Goal: Information Seeking & Learning: Learn about a topic

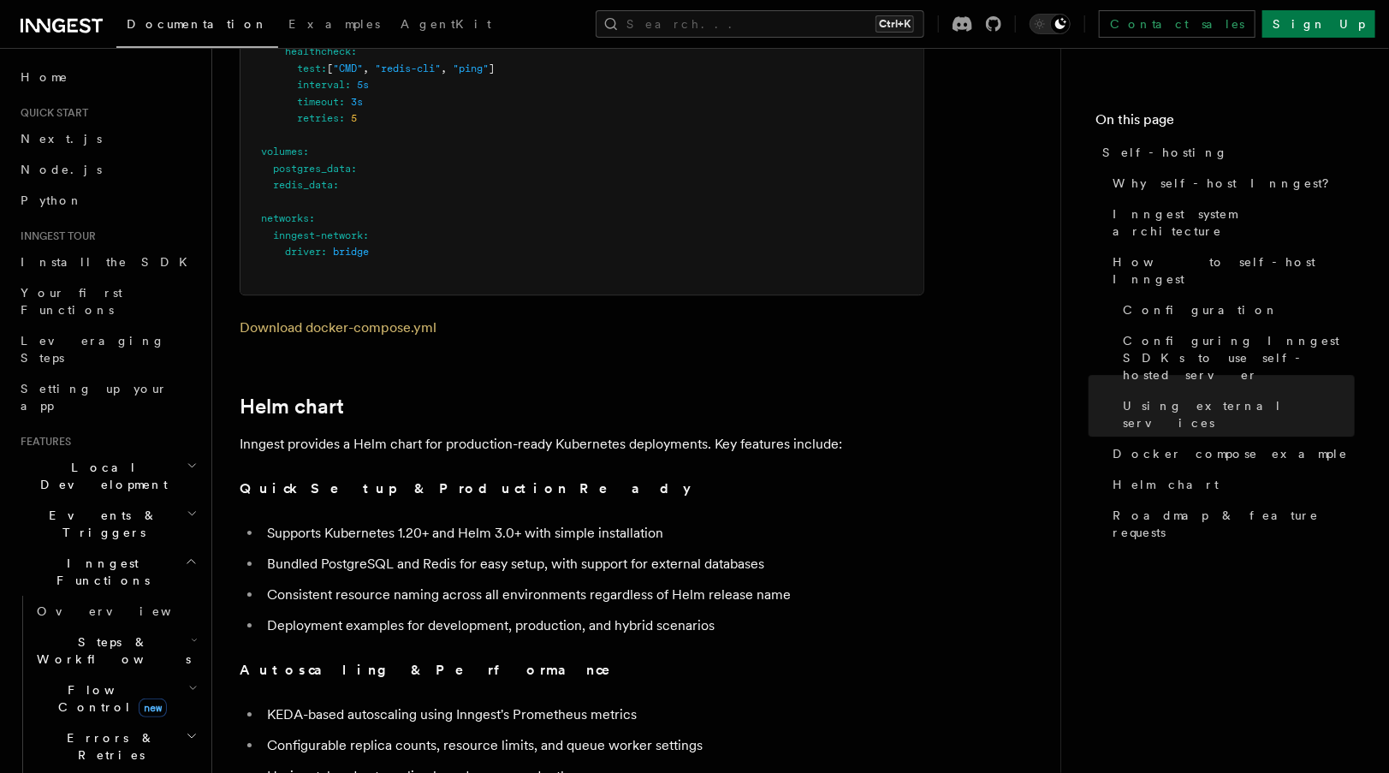
scroll to position [5499, 0]
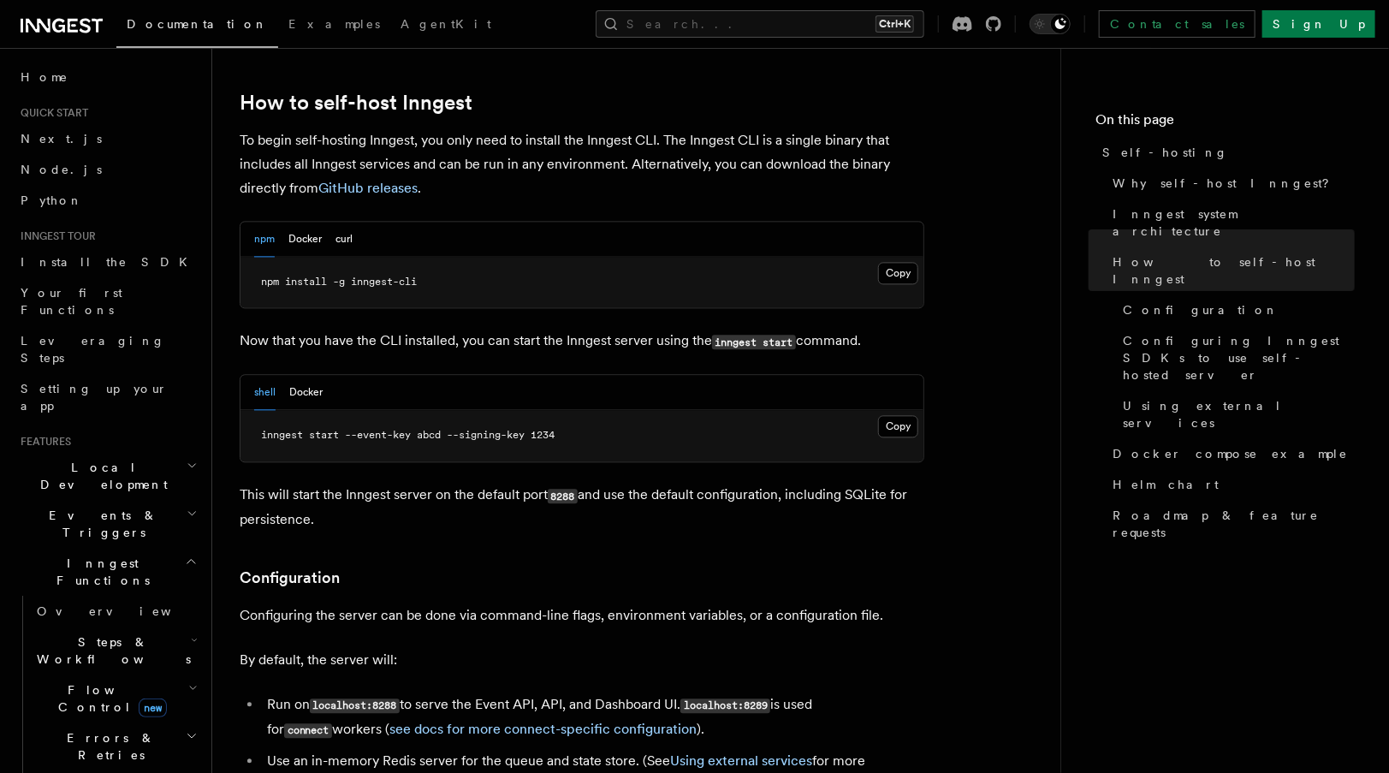
scroll to position [1695, 0]
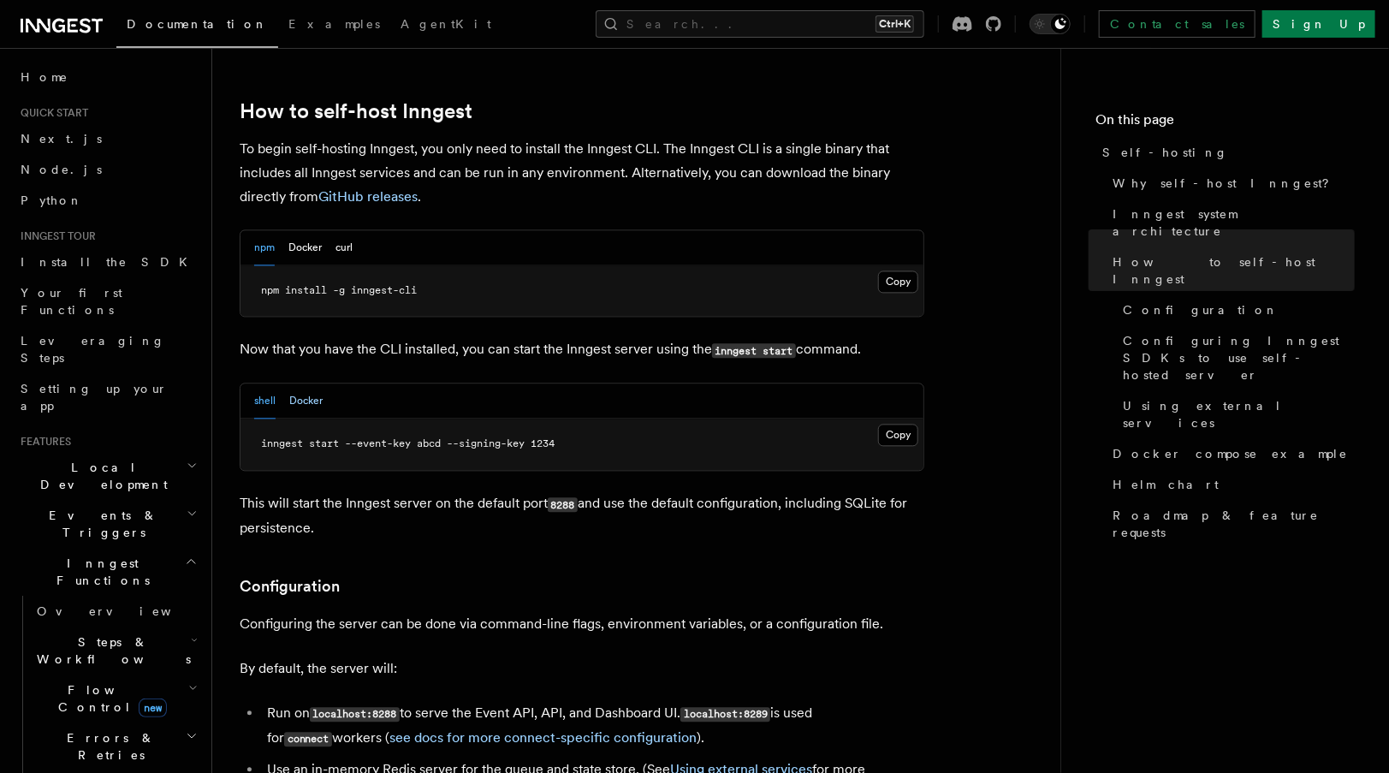
click at [307, 383] on button "Docker" at bounding box center [305, 400] width 33 height 35
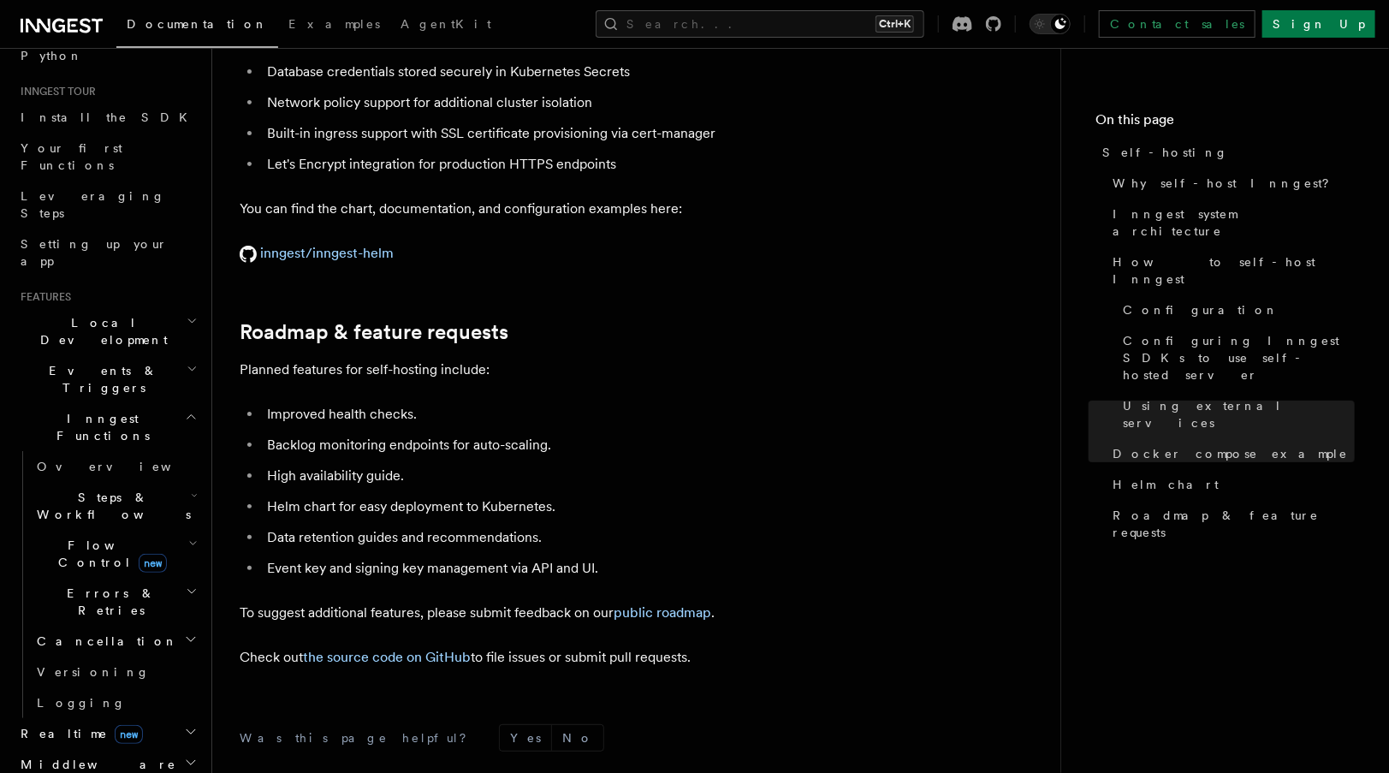
scroll to position [0, 0]
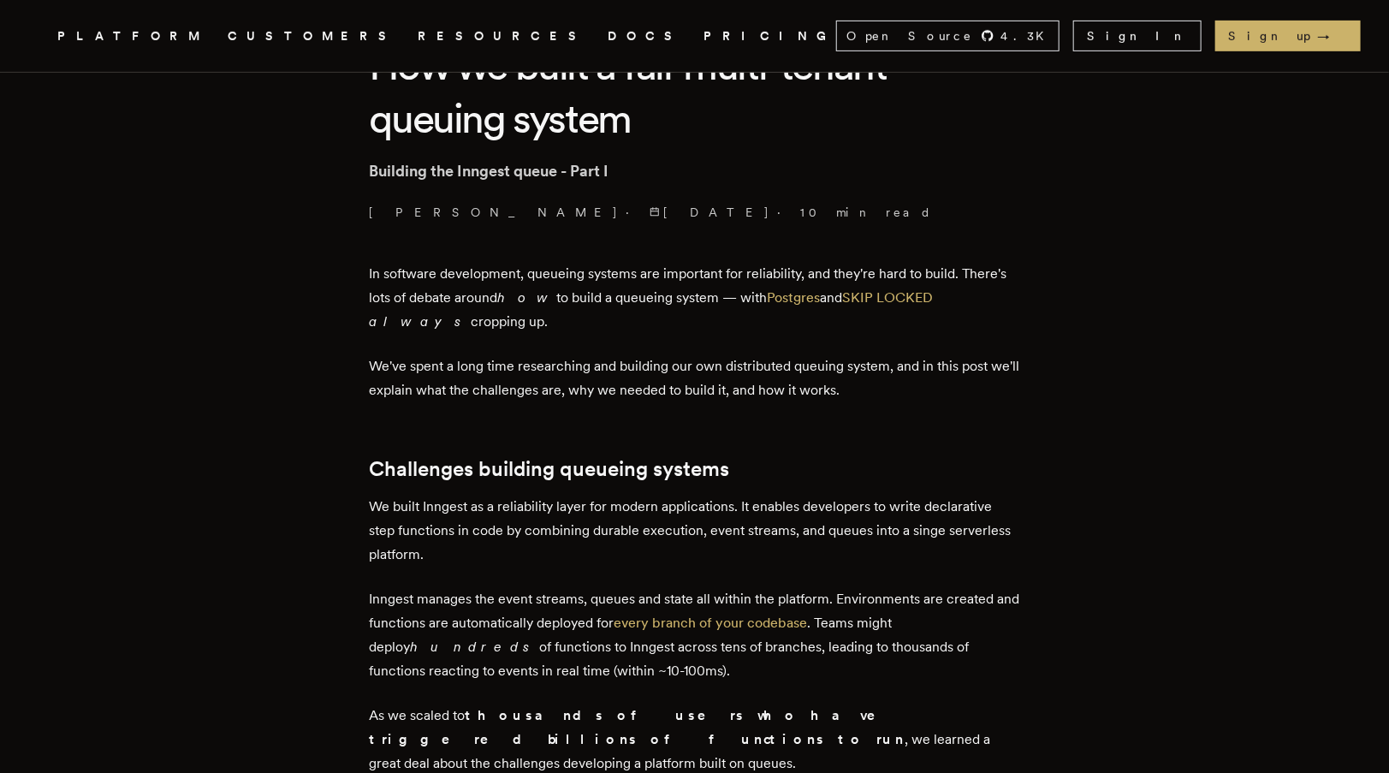
scroll to position [460, 0]
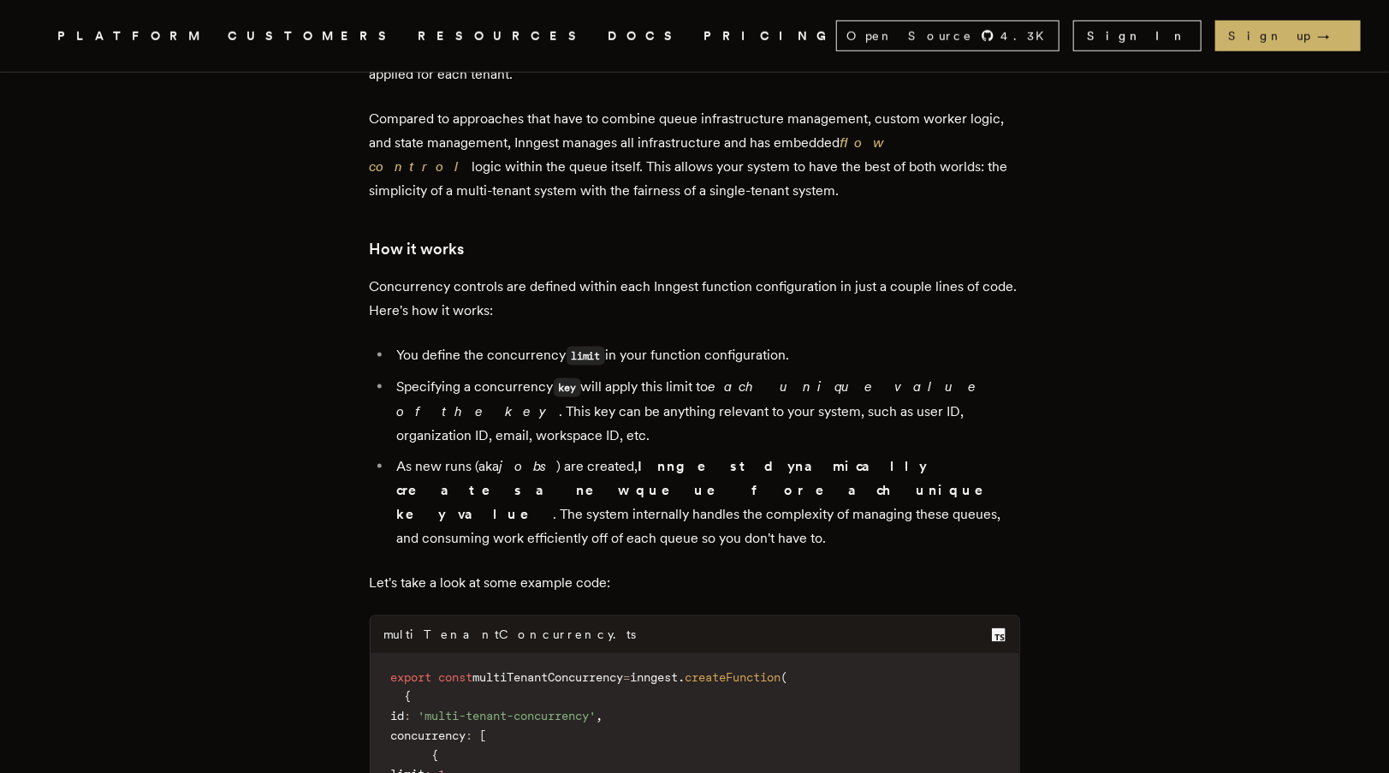
scroll to position [4242, 0]
click at [466, 727] on span "concurrency" at bounding box center [428, 734] width 75 height 14
drag, startPoint x: 469, startPoint y: 476, endPoint x: 481, endPoint y: 572, distance: 96.6
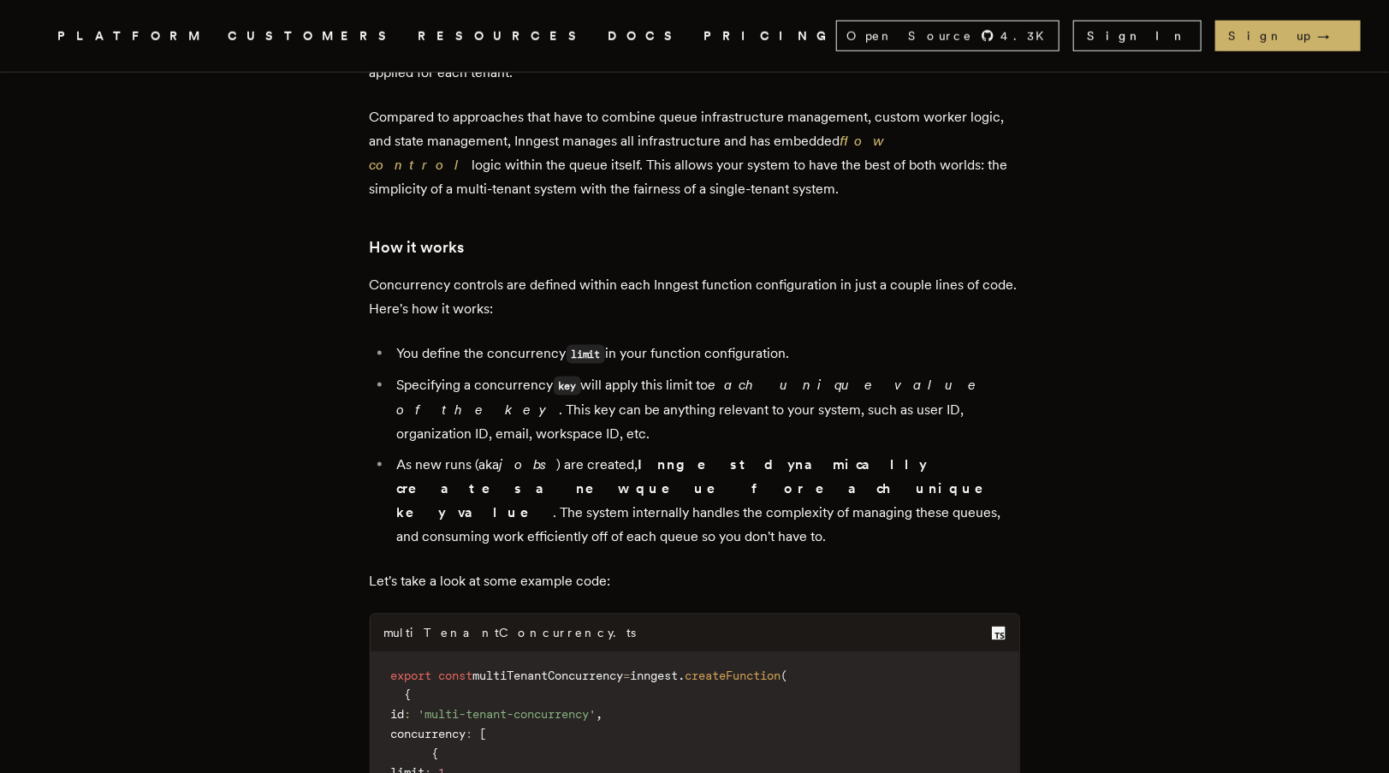
drag, startPoint x: 481, startPoint y: 572, endPoint x: 549, endPoint y: 614, distance: 79.6
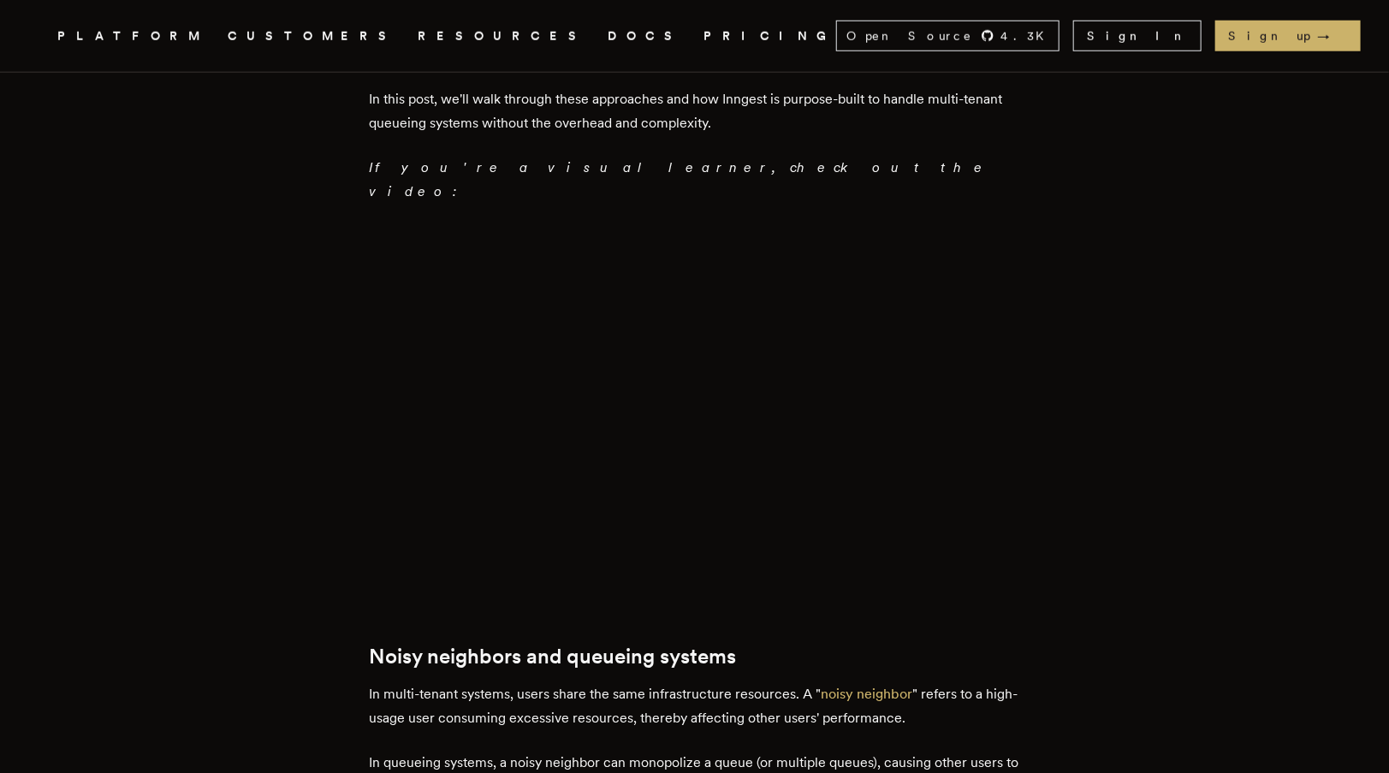
scroll to position [816, 0]
